Goal: Task Accomplishment & Management: Use online tool/utility

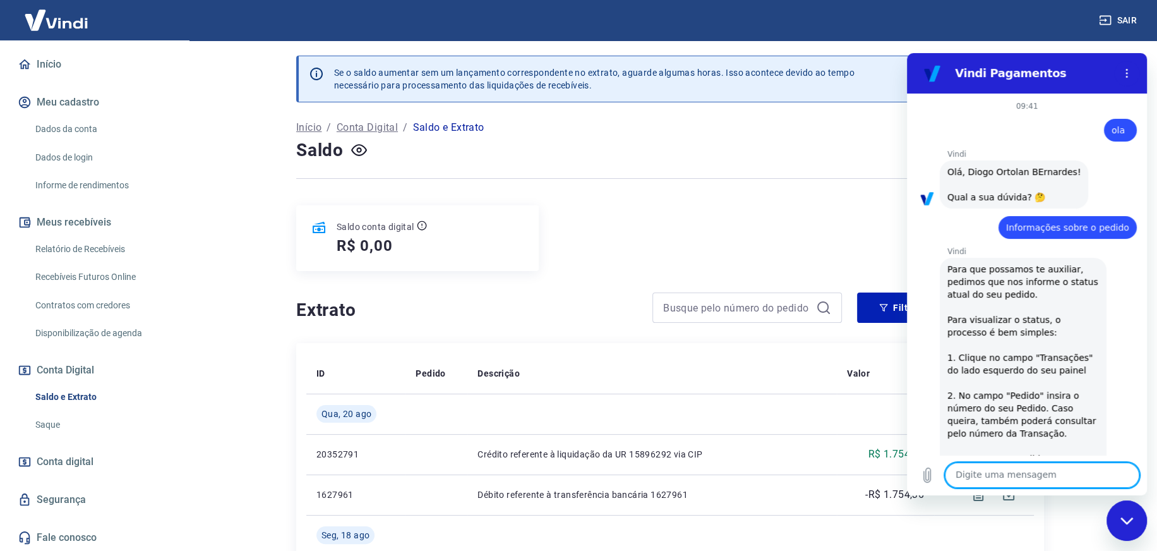
scroll to position [1998, 0]
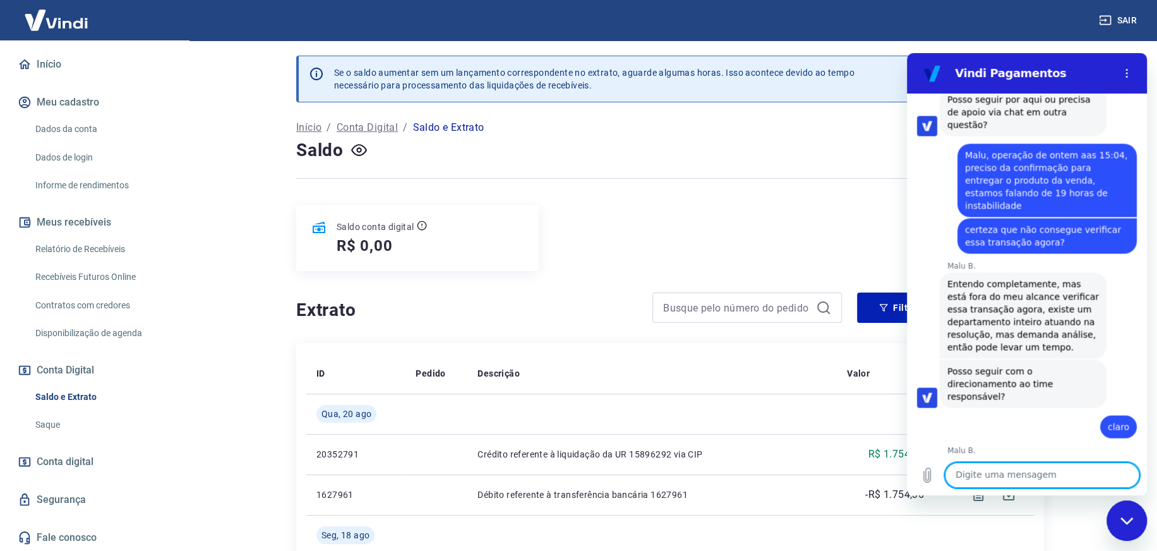
click at [1124, 522] on icon "Fechar janela de mensagens" at bounding box center [1127, 521] width 13 height 8
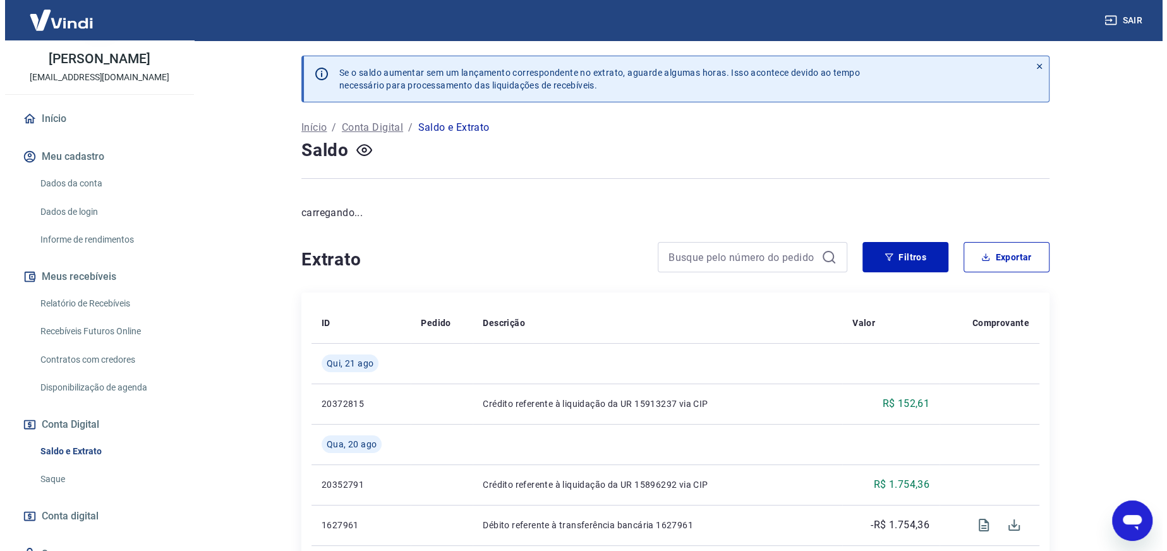
scroll to position [108, 0]
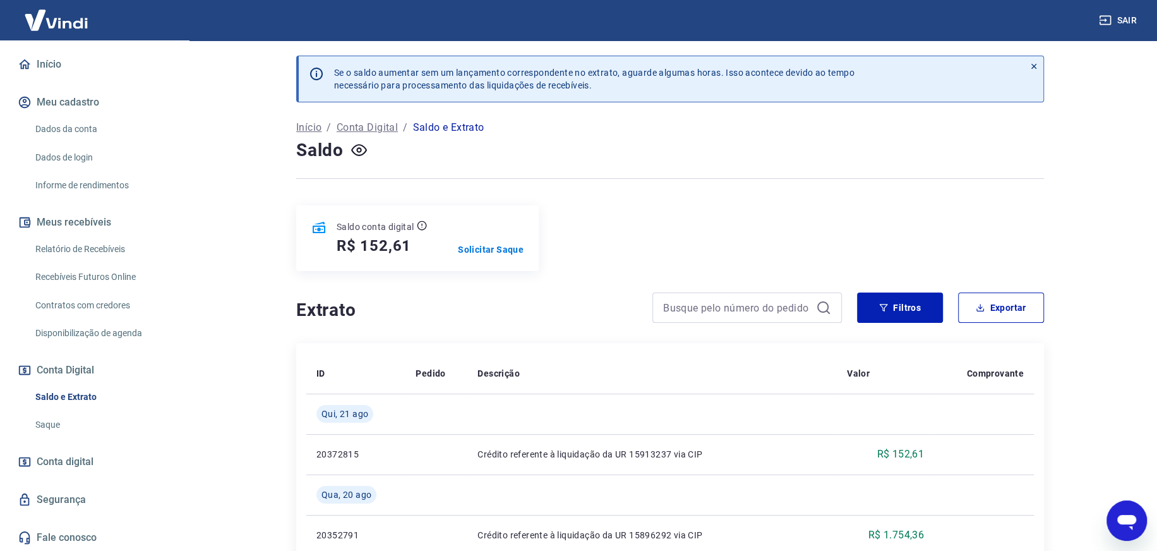
click at [50, 423] on link "Saque" at bounding box center [101, 425] width 143 height 26
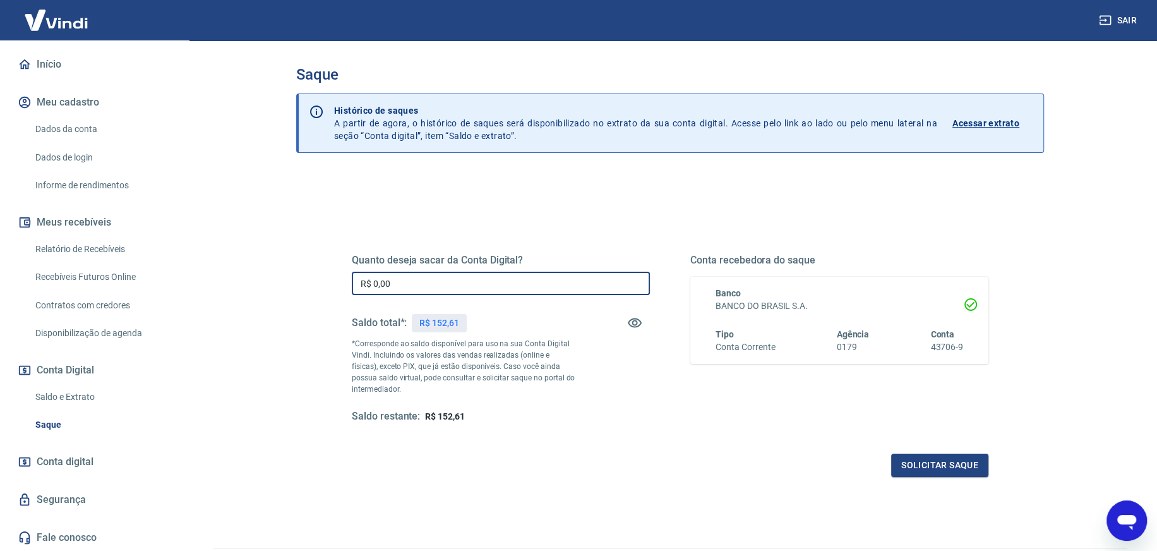
click at [403, 280] on input "R$ 0,00" at bounding box center [501, 283] width 298 height 23
type input "R$ 152,61"
click at [924, 466] on button "Solicitar saque" at bounding box center [939, 465] width 97 height 23
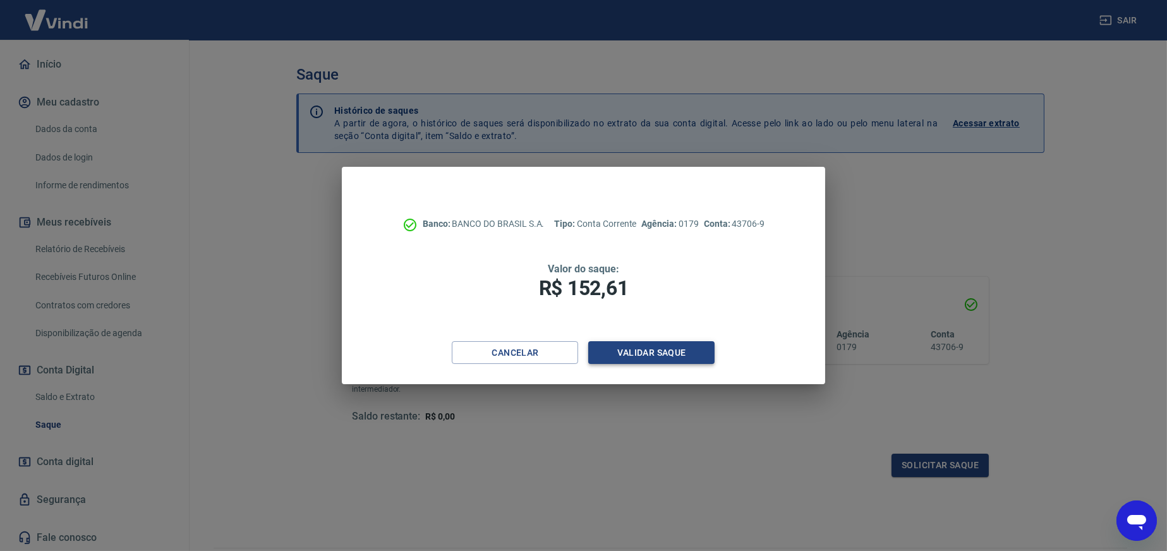
click at [659, 358] on button "Validar saque" at bounding box center [651, 352] width 126 height 23
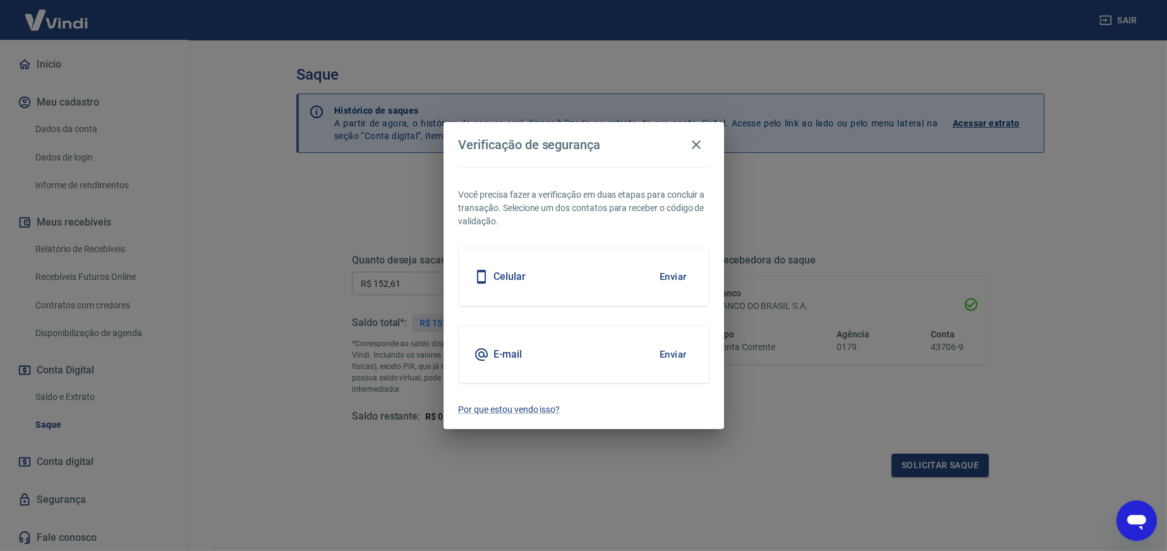
click at [681, 353] on button "Enviar" at bounding box center [673, 354] width 41 height 27
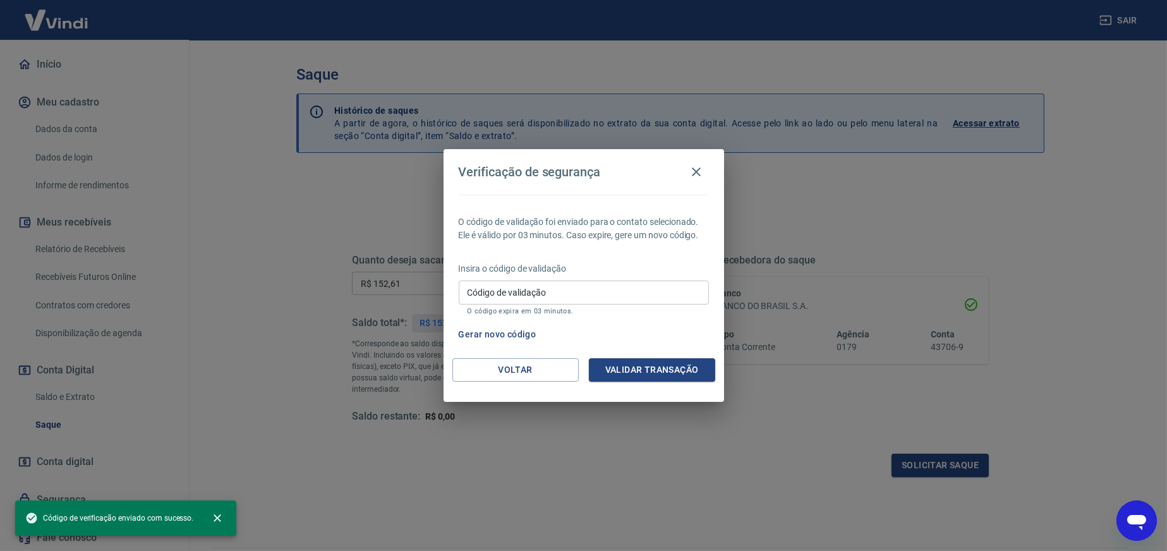
click at [501, 290] on input "Código de validação" at bounding box center [584, 291] width 250 height 23
